Goal: Find specific page/section: Find specific page/section

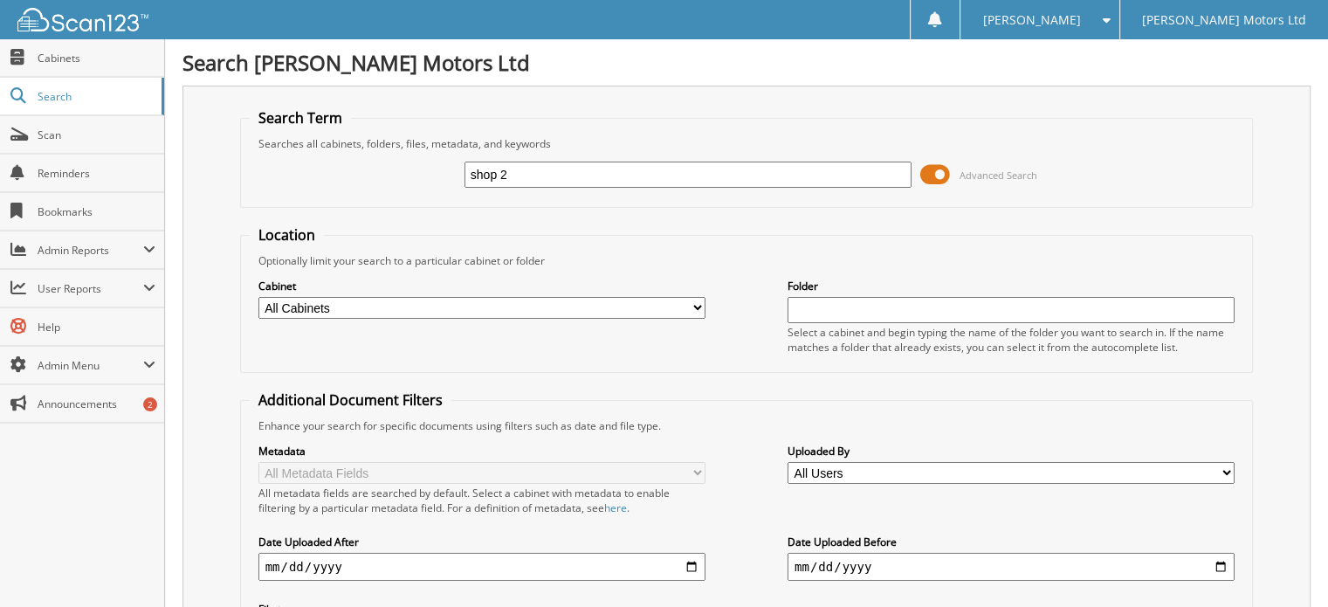
type input "shop 2"
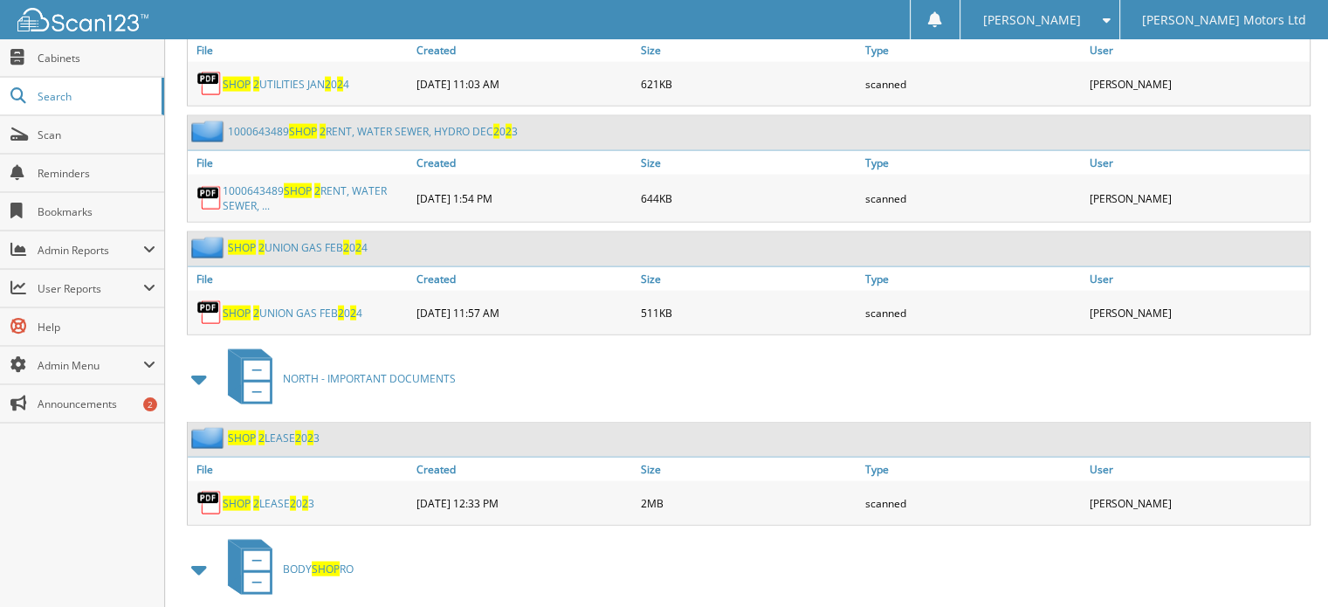
scroll to position [3752, 0]
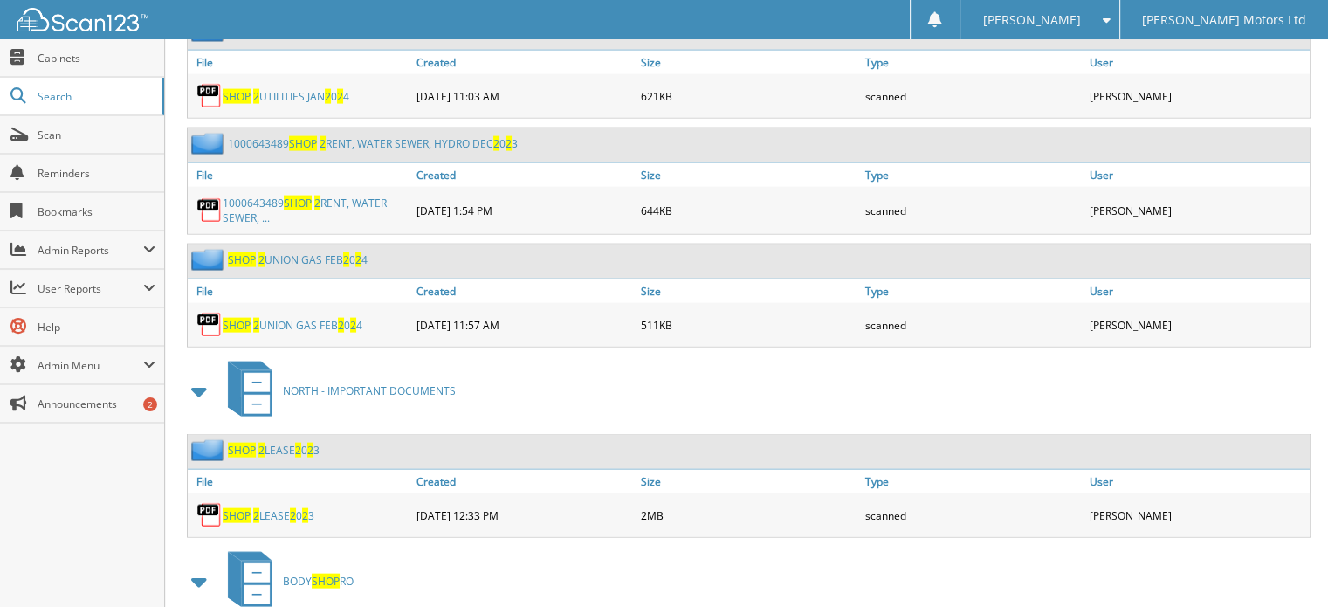
click at [283, 508] on link "SHOP 2 LEASE 2 0 2 3" at bounding box center [269, 515] width 92 height 15
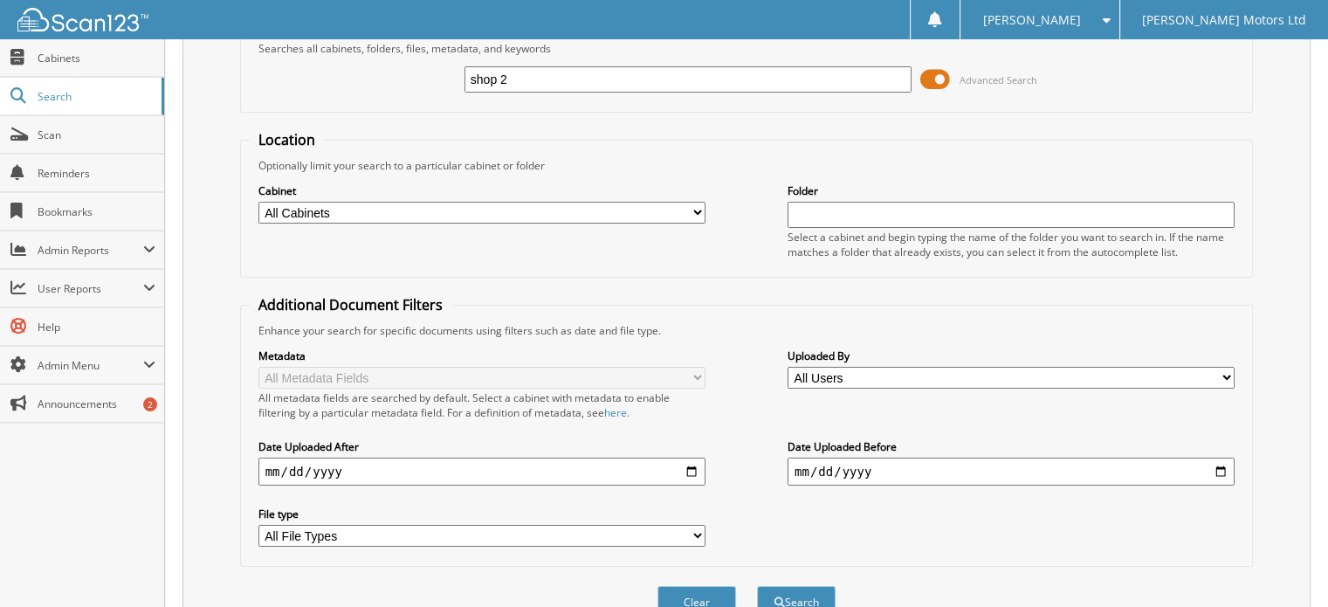
scroll to position [0, 0]
